Goal: Information Seeking & Learning: Learn about a topic

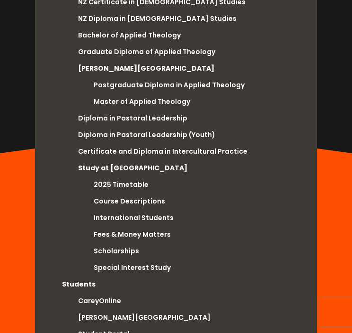
scroll to position [159, 0]
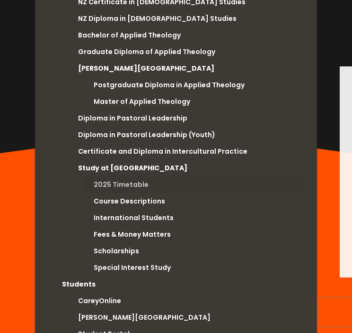
click at [134, 176] on link "2025 Timetable" at bounding box center [193, 184] width 220 height 17
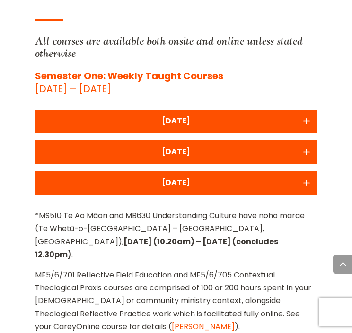
scroll to position [2438, 0]
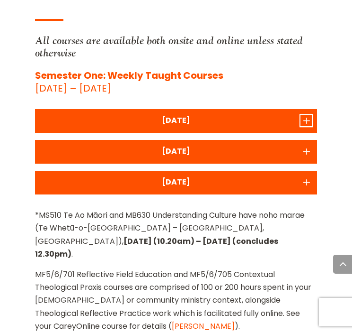
click at [303, 115] on icon "Accordion toggle 1" at bounding box center [307, 120] width 12 height 11
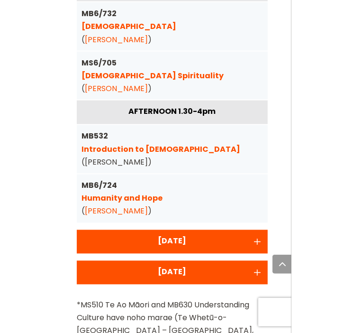
scroll to position [2555, 0]
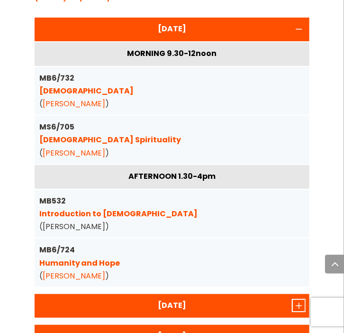
click at [300, 299] on icon "Accordion toggle 2" at bounding box center [299, 304] width 12 height 11
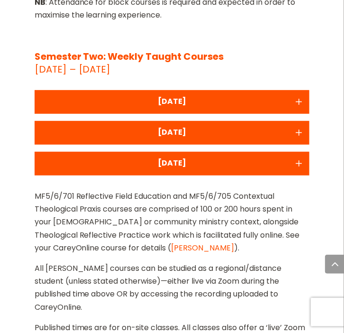
scroll to position [3501, 0]
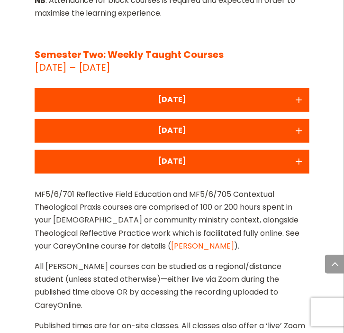
click at [293, 93] on div "MONDAY" at bounding box center [172, 99] width 266 height 13
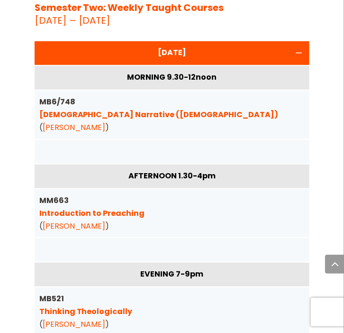
scroll to position [3549, 0]
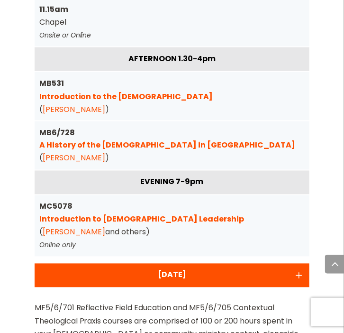
scroll to position [3739, 0]
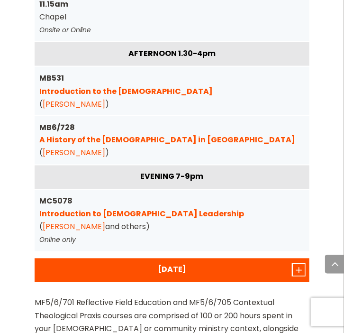
click at [303, 264] on icon "Accordion toggle 3" at bounding box center [299, 269] width 12 height 11
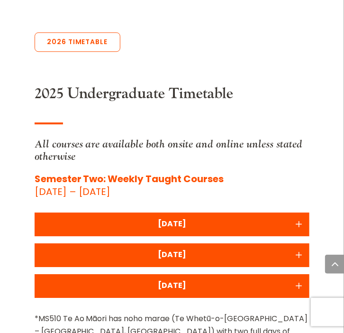
scroll to position [572, 0]
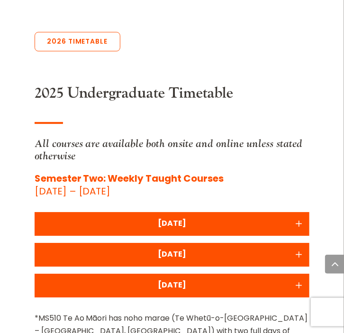
click at [289, 216] on div "[DATE]" at bounding box center [172, 222] width 266 height 13
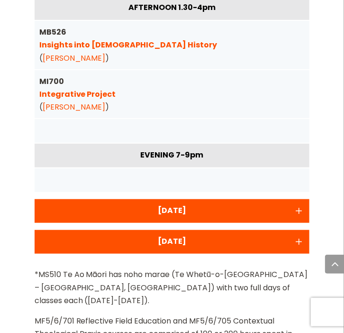
scroll to position [935, 0]
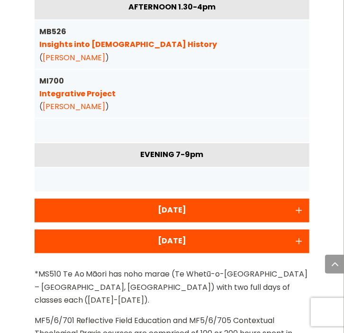
drag, startPoint x: 302, startPoint y: 160, endPoint x: 299, endPoint y: 166, distance: 6.8
click at [301, 198] on div "[DATE]" at bounding box center [172, 210] width 275 height 24
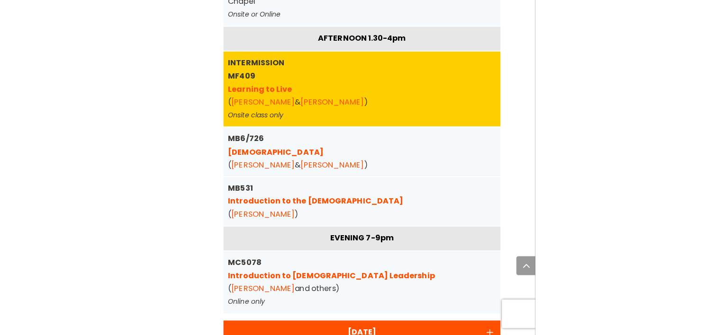
scroll to position [961, 0]
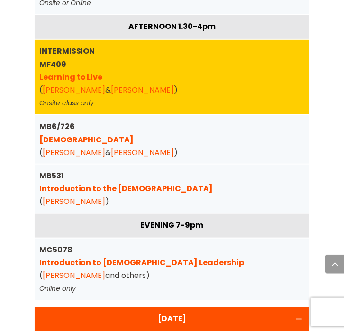
click at [86, 72] on link "Learning to Live" at bounding box center [70, 77] width 63 height 11
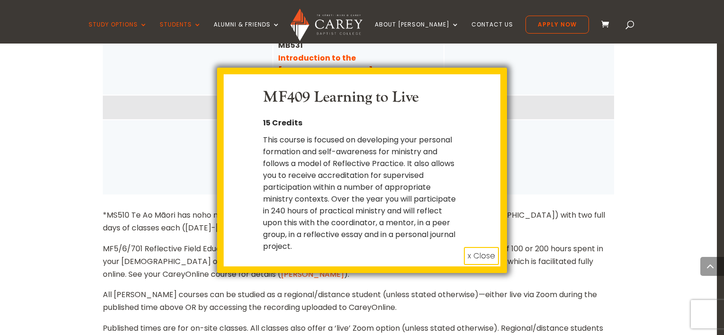
click at [352, 250] on button "x Close" at bounding box center [481, 256] width 35 height 18
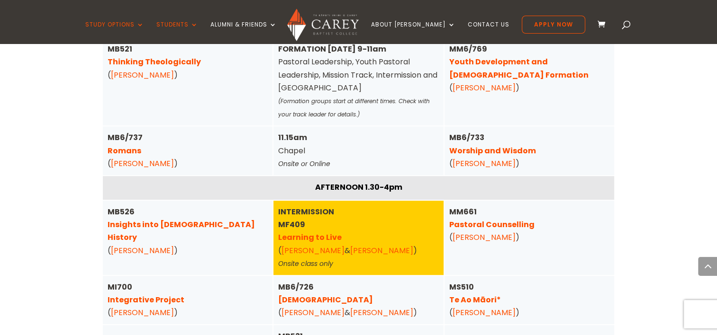
scroll to position [670, 0]
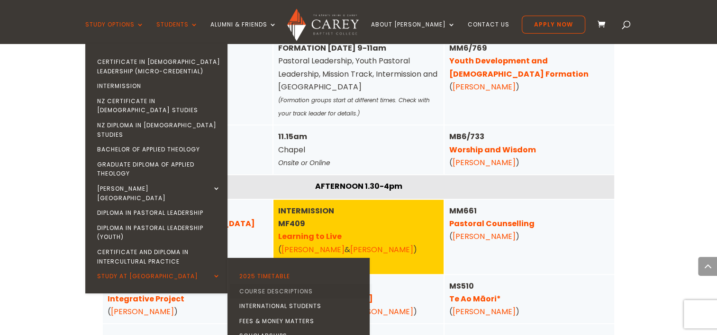
click at [276, 284] on link "Course Descriptions" at bounding box center [301, 291] width 142 height 15
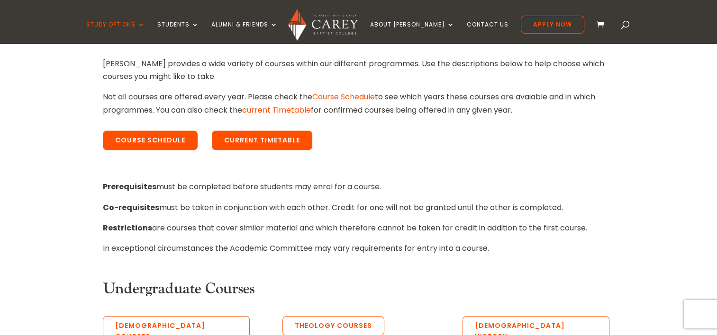
scroll to position [327, 0]
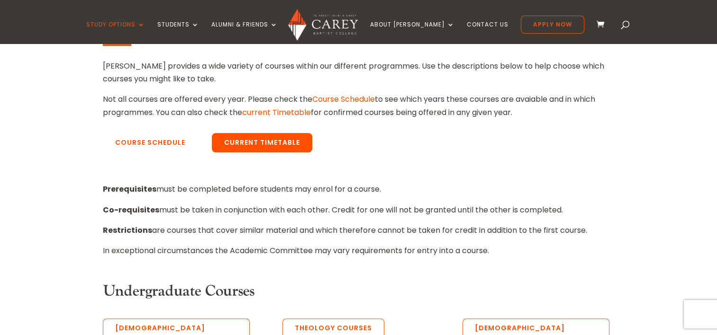
click at [157, 143] on link "Course Schedule" at bounding box center [150, 143] width 95 height 20
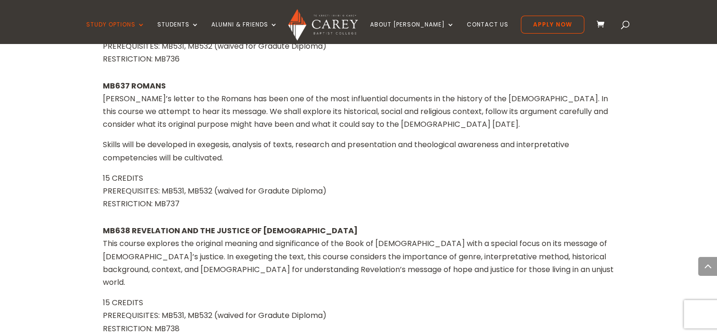
scroll to position [811, 0]
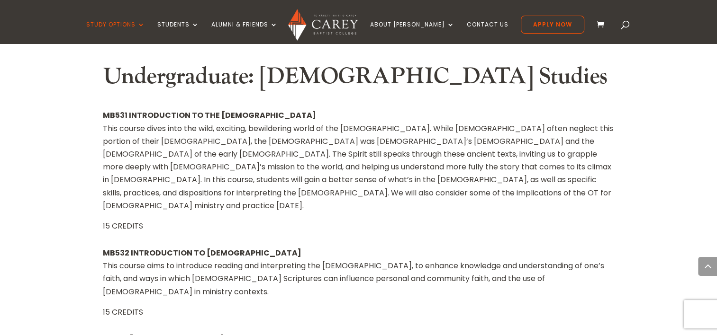
click at [590, 109] on p "MB531 INTRODUCTION TO THE OLD TESTAMENT This course dives into the wild, exciti…" at bounding box center [359, 164] width 512 height 111
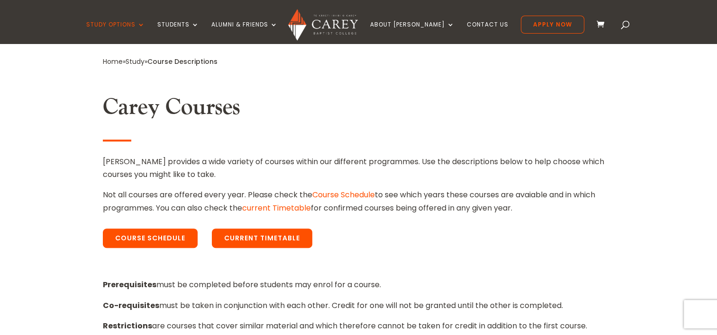
scroll to position [0, 0]
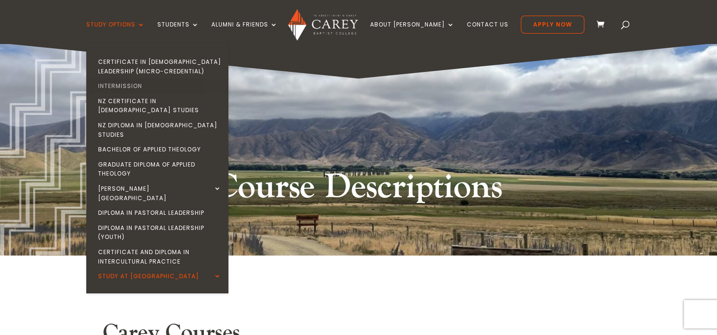
click at [172, 87] on link "Intermission" at bounding box center [160, 86] width 142 height 15
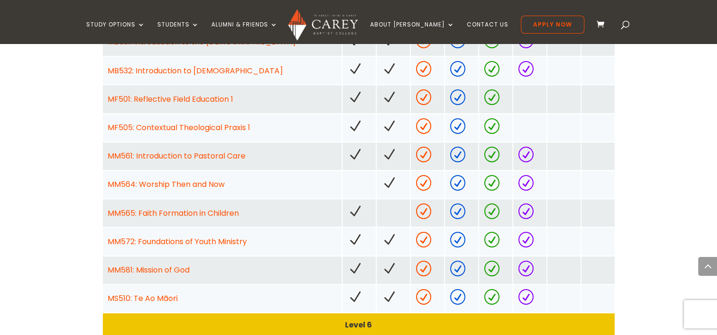
scroll to position [654, 0]
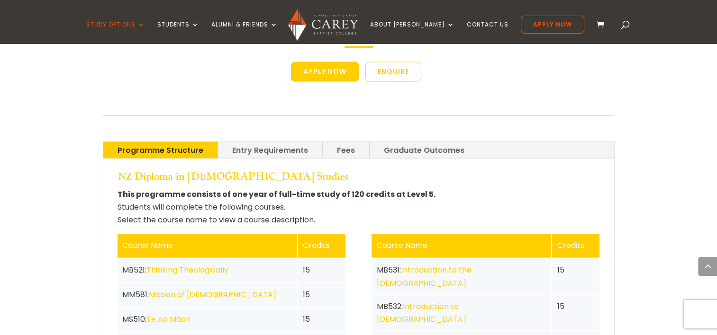
scroll to position [1967, 0]
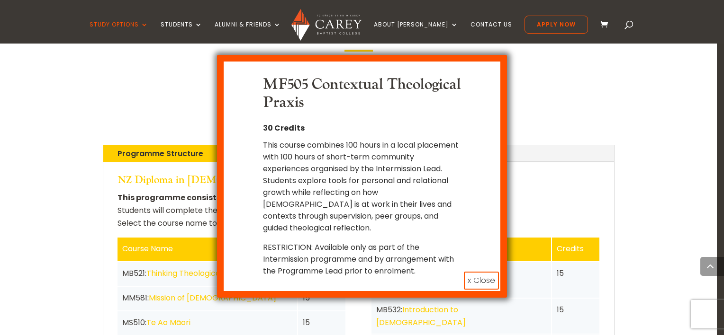
click at [479, 272] on button "x Close" at bounding box center [481, 281] width 35 height 18
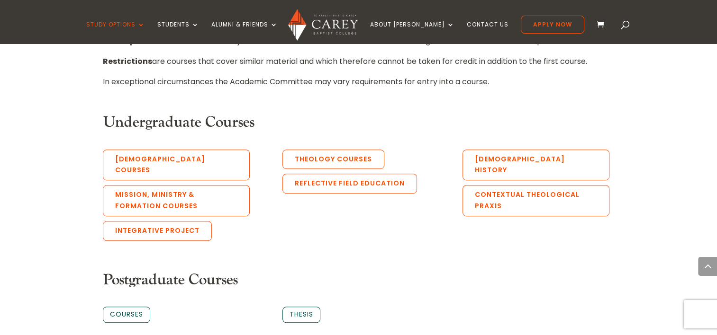
scroll to position [507, 0]
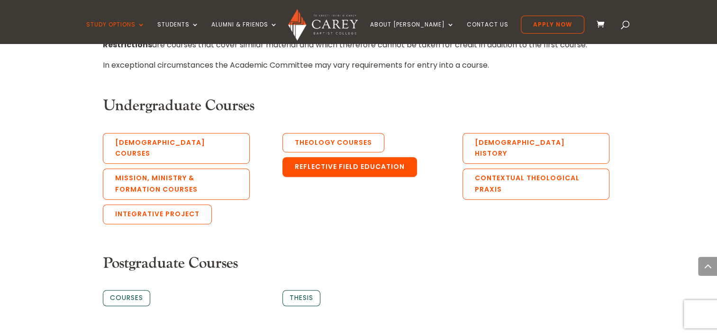
click at [322, 169] on link "Reflective Field Education" at bounding box center [349, 167] width 135 height 20
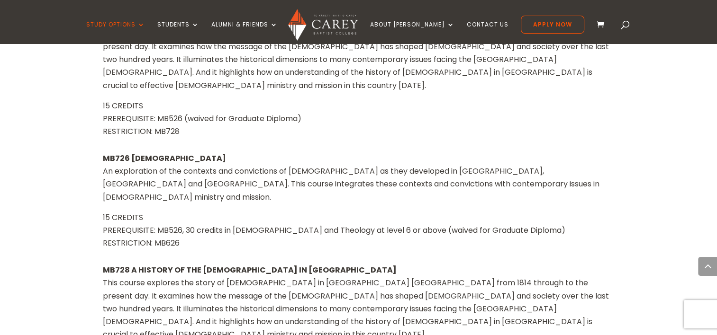
scroll to position [6437, 0]
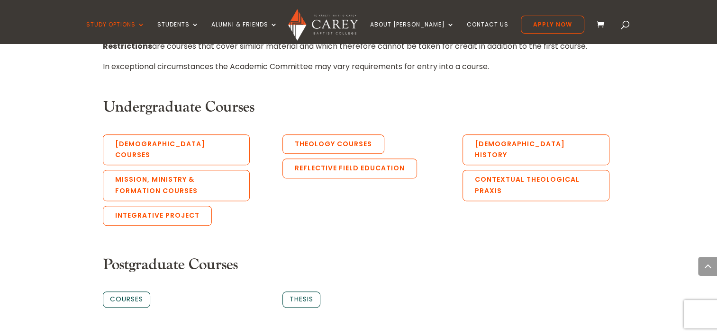
scroll to position [522, 0]
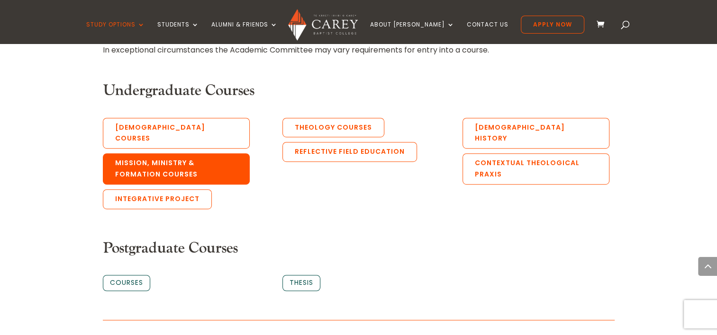
click at [188, 168] on link "Mission, Ministry & Formation Courses" at bounding box center [176, 168] width 147 height 31
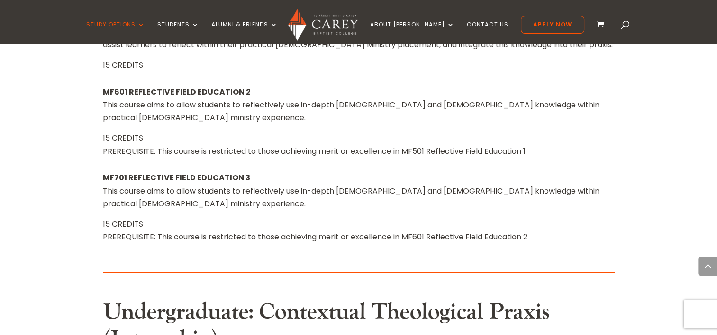
scroll to position [7094, 0]
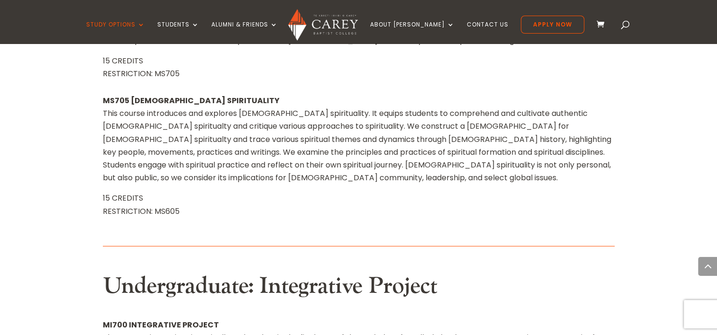
scroll to position [9824, 0]
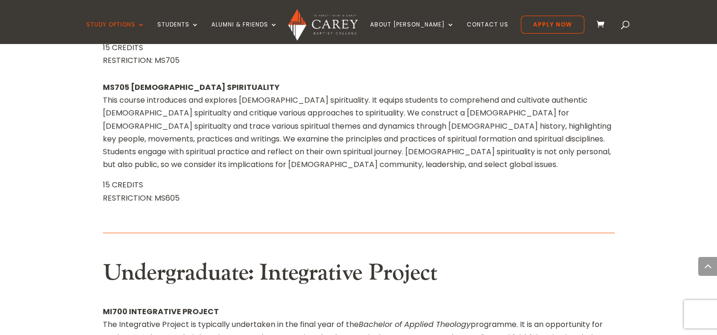
scroll to position [9824, 0]
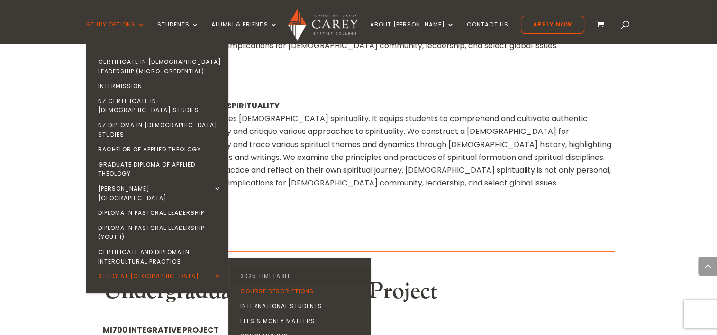
click at [288, 269] on link "2025 Timetable" at bounding box center [302, 276] width 142 height 15
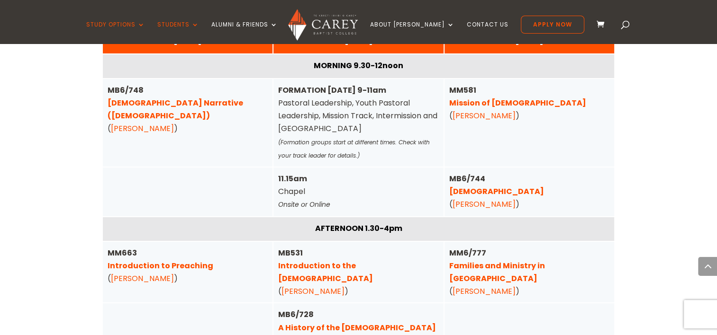
scroll to position [3281, 0]
